Goal: Information Seeking & Learning: Learn about a topic

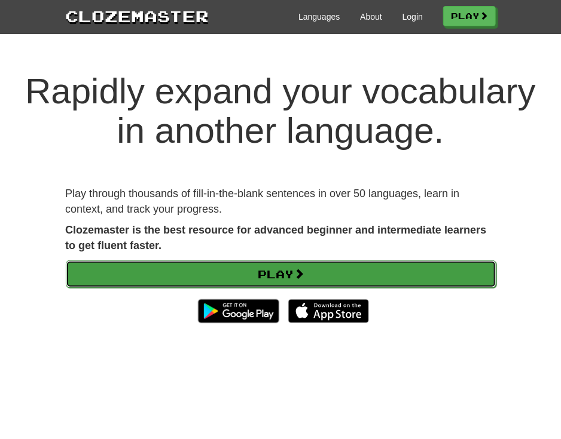
drag, startPoint x: 0, startPoint y: 0, endPoint x: 313, endPoint y: 280, distance: 419.8
click at [313, 280] on link "Play" at bounding box center [281, 274] width 430 height 27
click at [375, 279] on link "Play" at bounding box center [281, 274] width 430 height 27
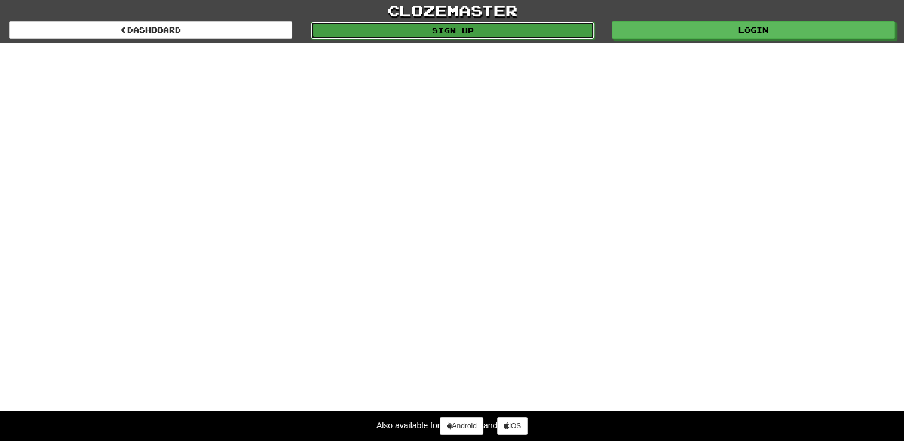
click at [447, 32] on link "Sign up" at bounding box center [452, 31] width 283 height 18
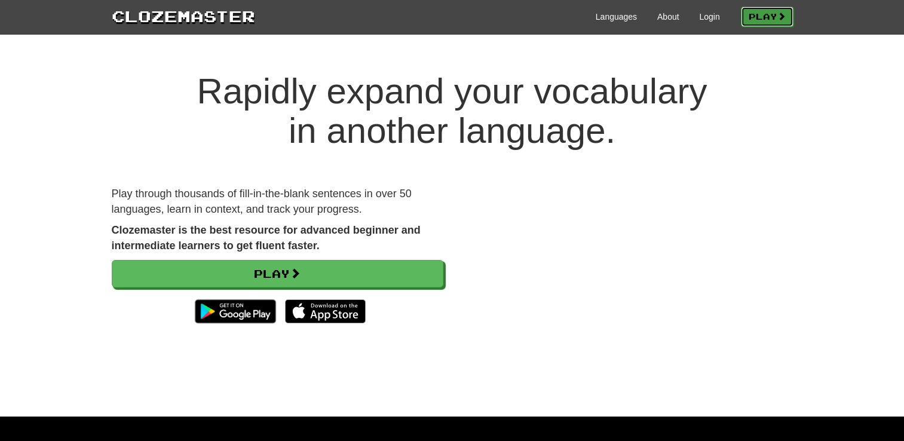
click at [754, 25] on link "Play" at bounding box center [767, 17] width 53 height 20
click at [765, 11] on link "Play" at bounding box center [767, 17] width 53 height 20
